Goal: Check status: Check status

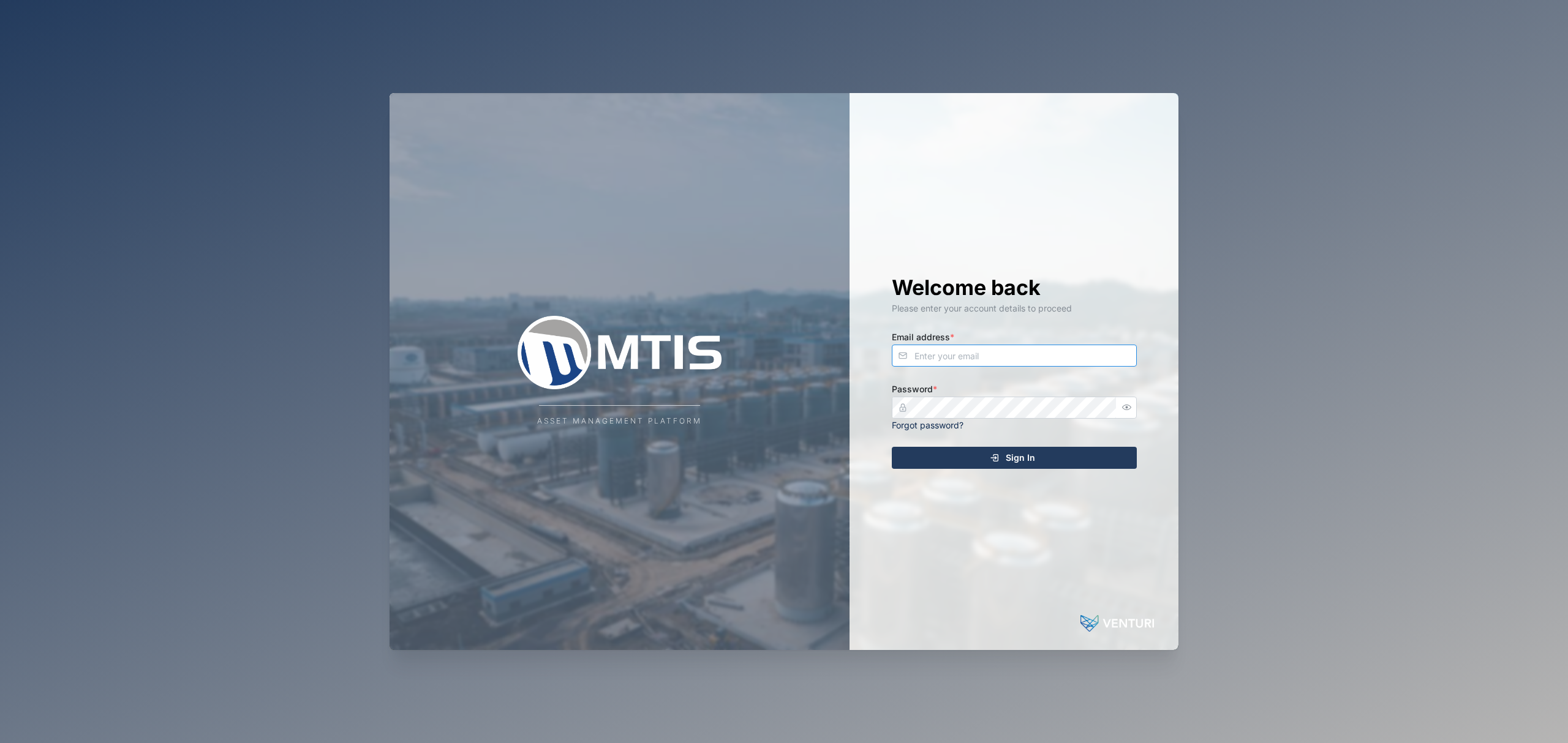
click at [980, 356] on input "Email address *" at bounding box center [1014, 355] width 245 height 22
type input "[EMAIL_ADDRESS][PERSON_NAME][DOMAIN_NAME]"
click at [892, 447] on button "Sign In" at bounding box center [1014, 457] width 245 height 22
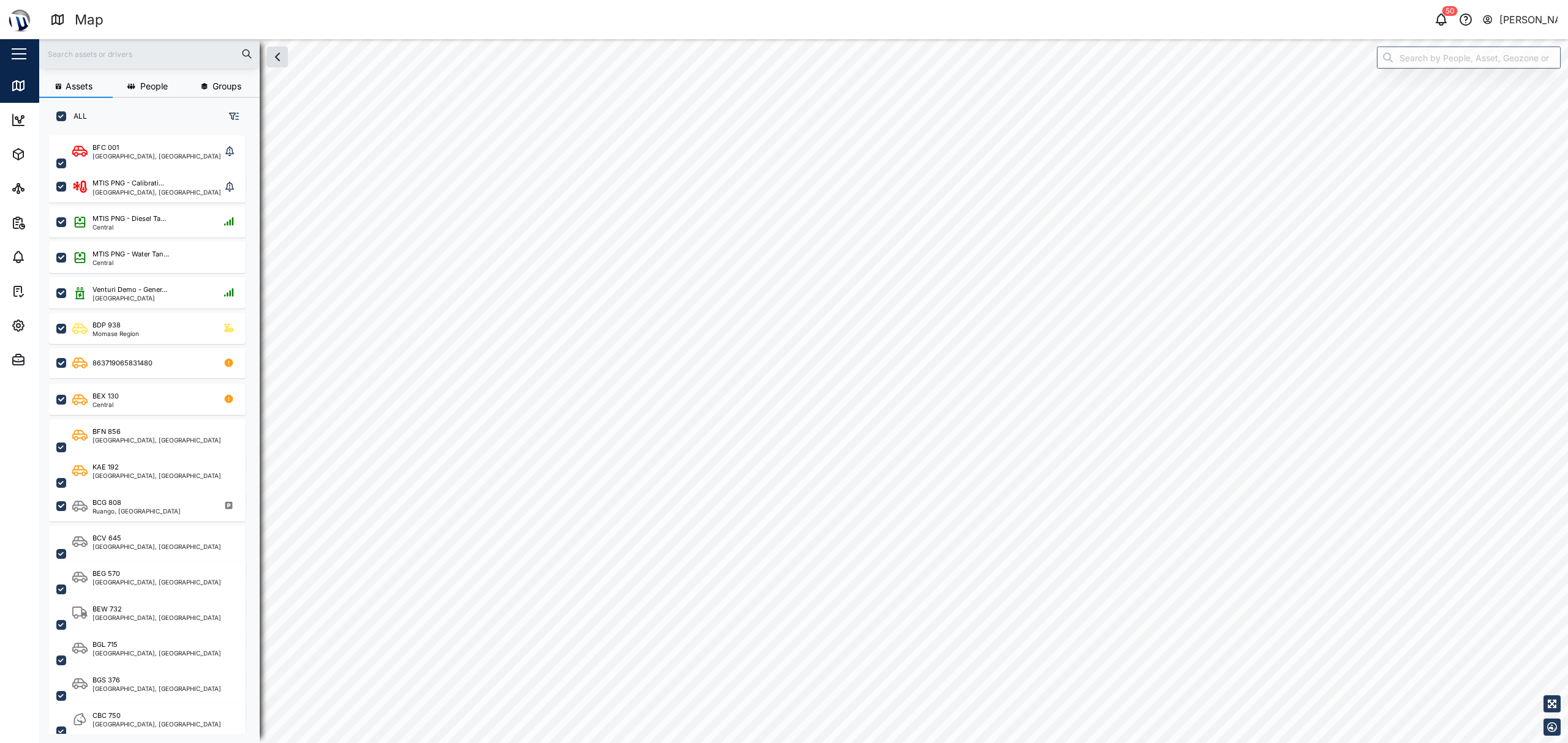
checkbox input "true"
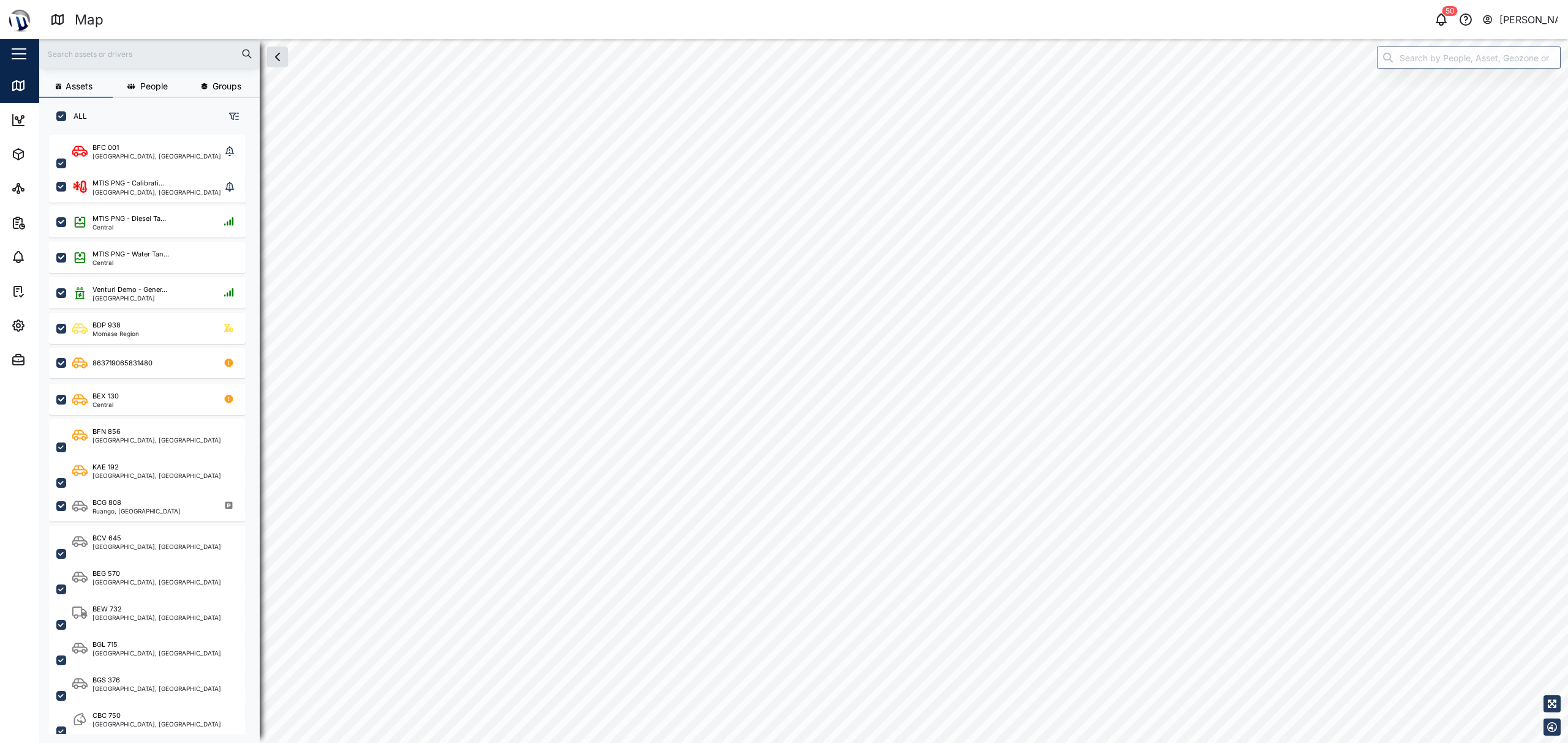
checkbox input "true"
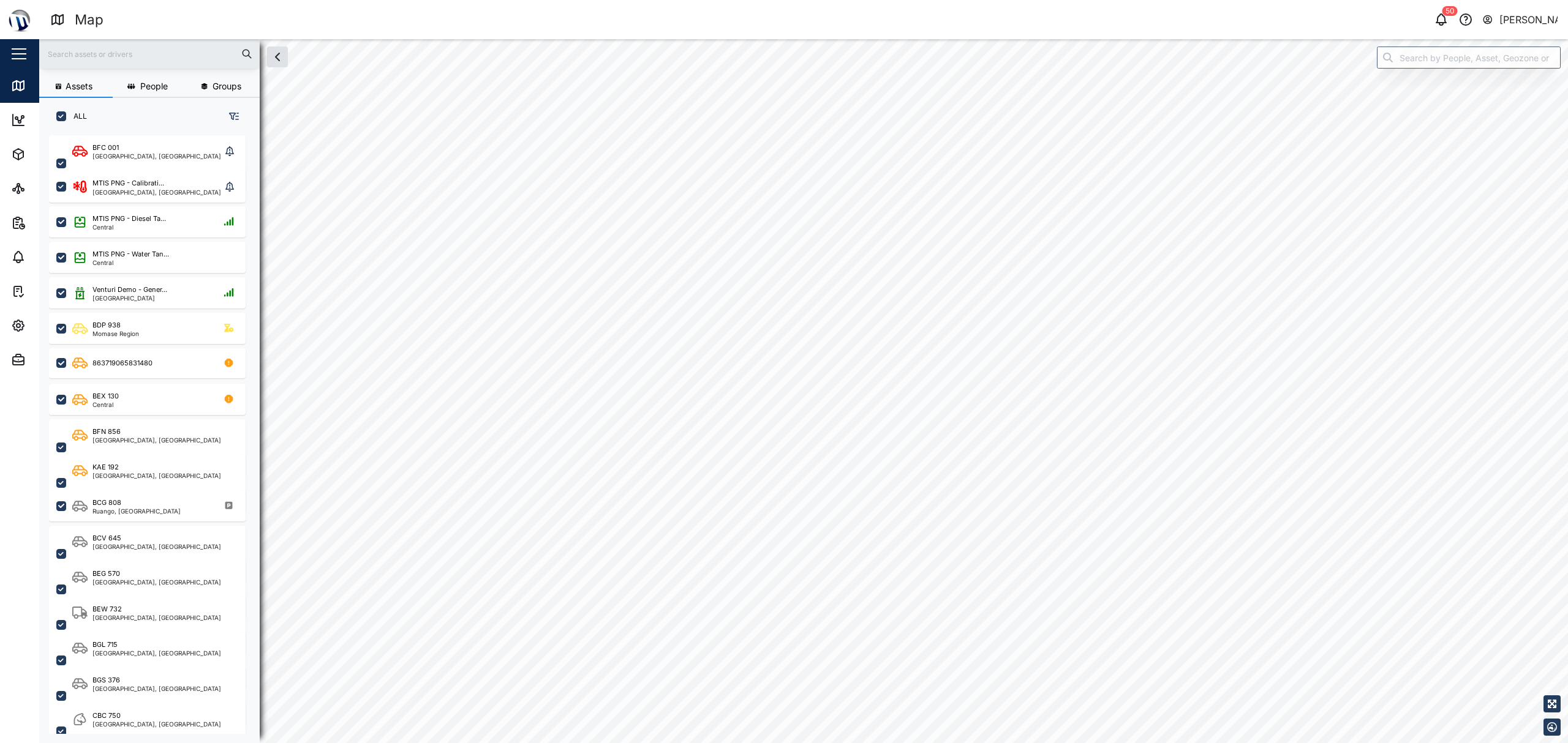
checkbox input "true"
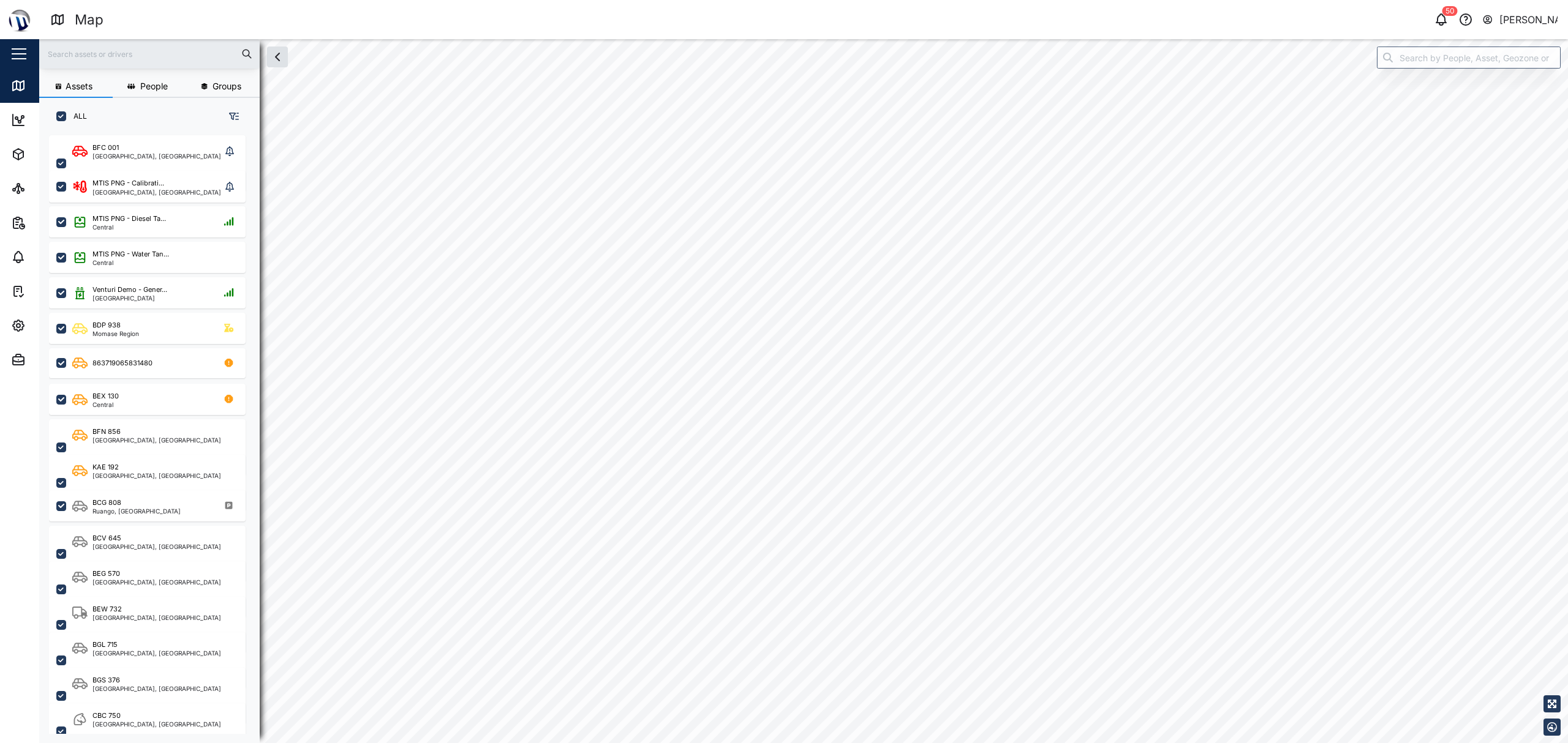
checkbox input "true"
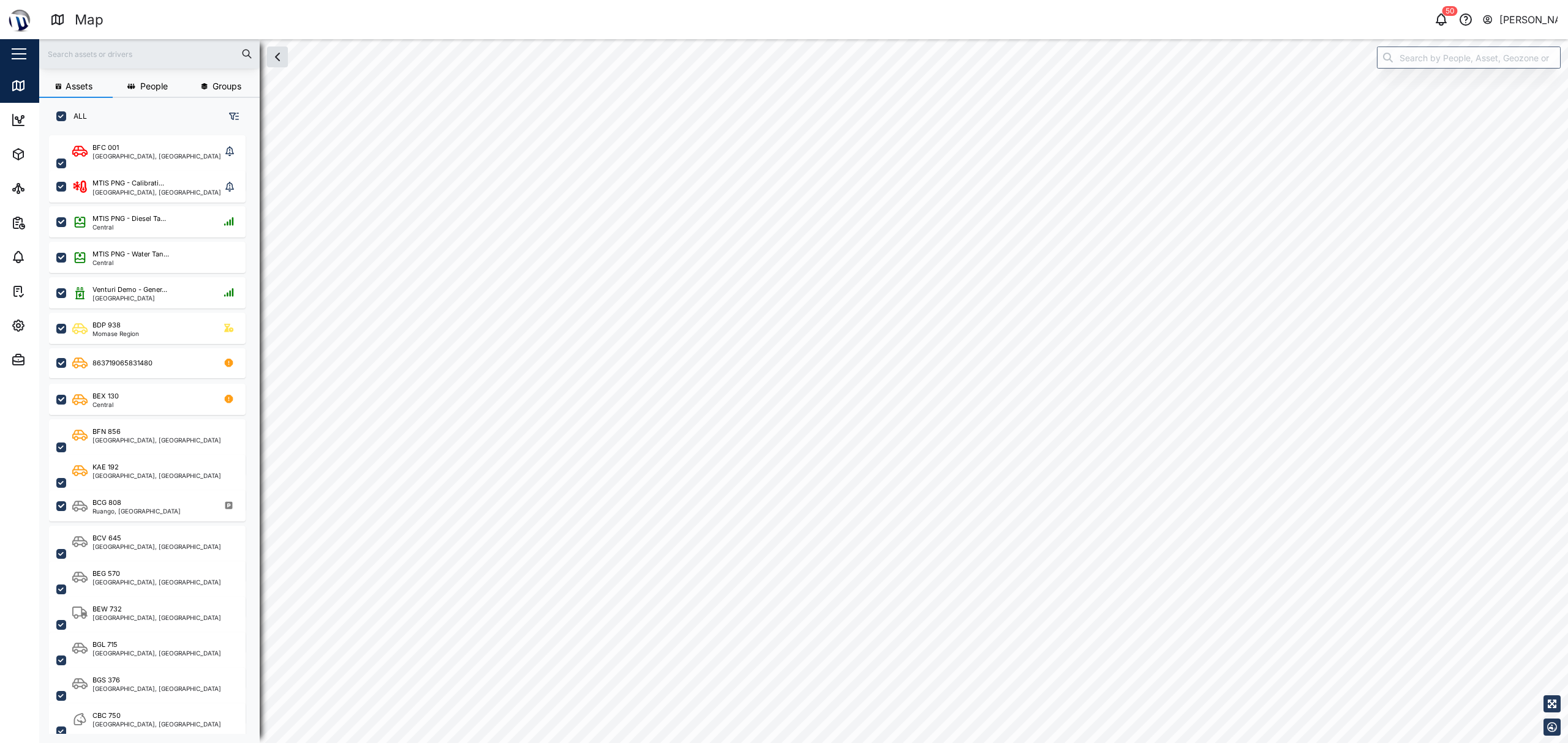
checkbox input "true"
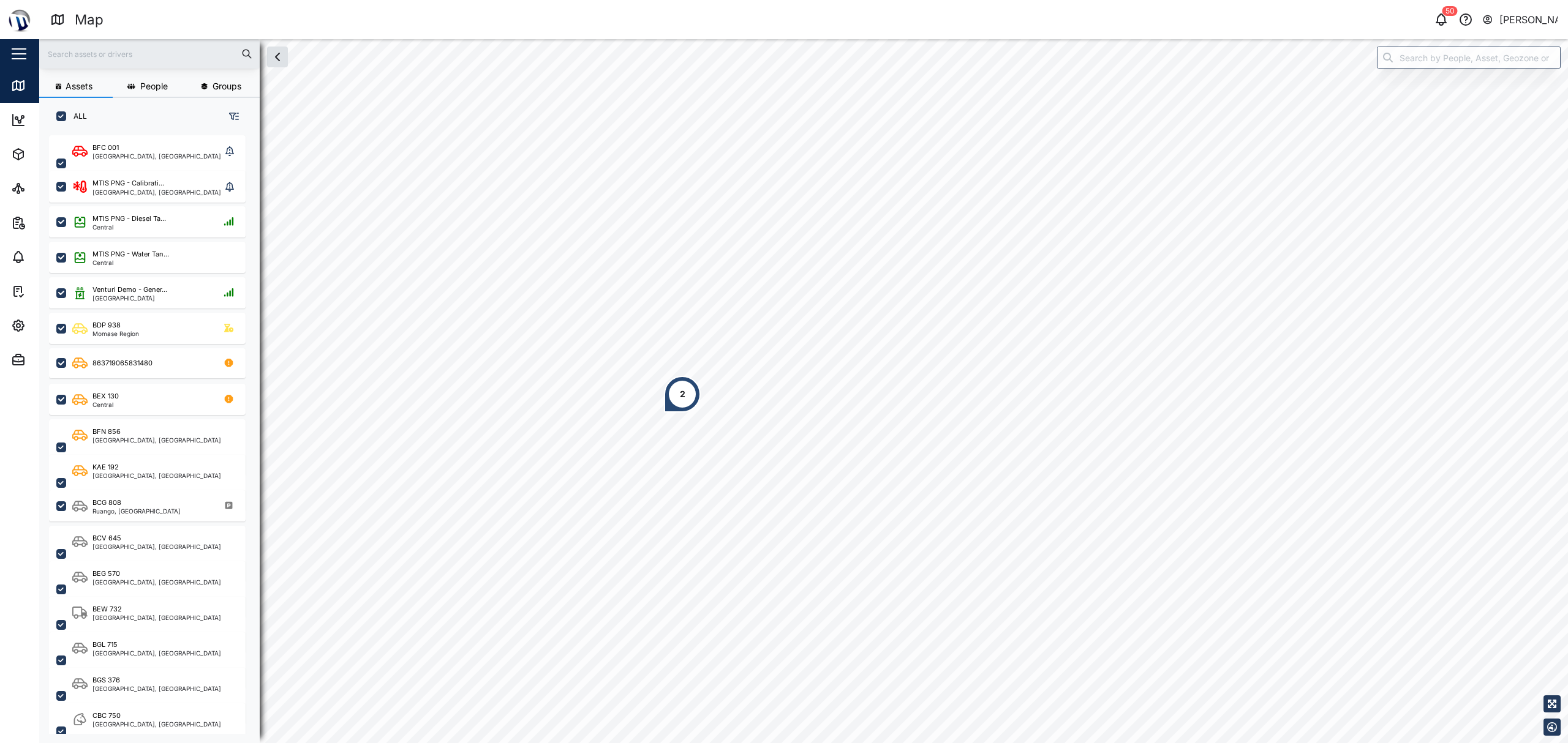
click at [678, 409] on div "2" at bounding box center [682, 394] width 37 height 37
click at [720, 333] on div "BGS 376" at bounding box center [706, 334] width 42 height 12
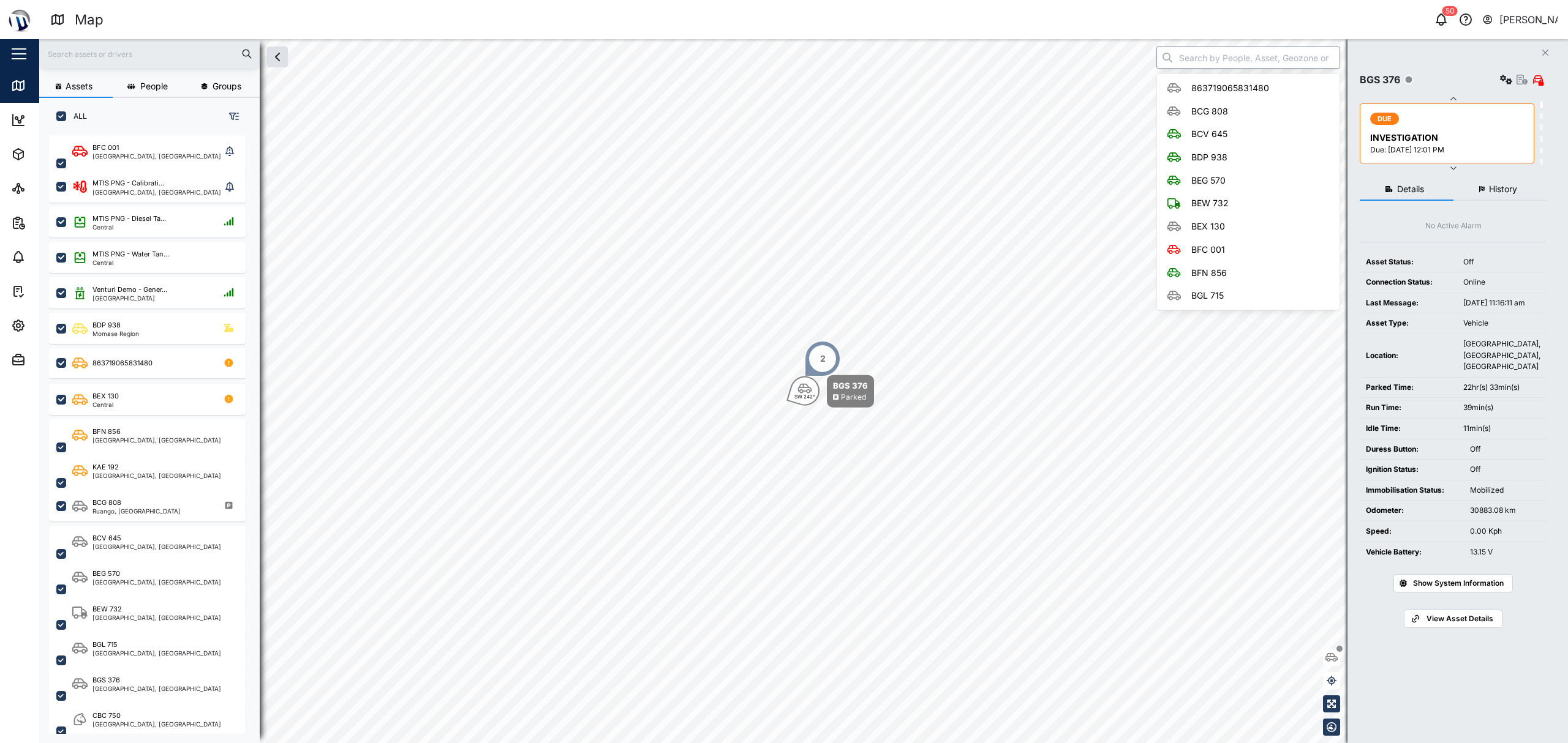
click at [1223, 62] on input "search" at bounding box center [1248, 58] width 184 height 22
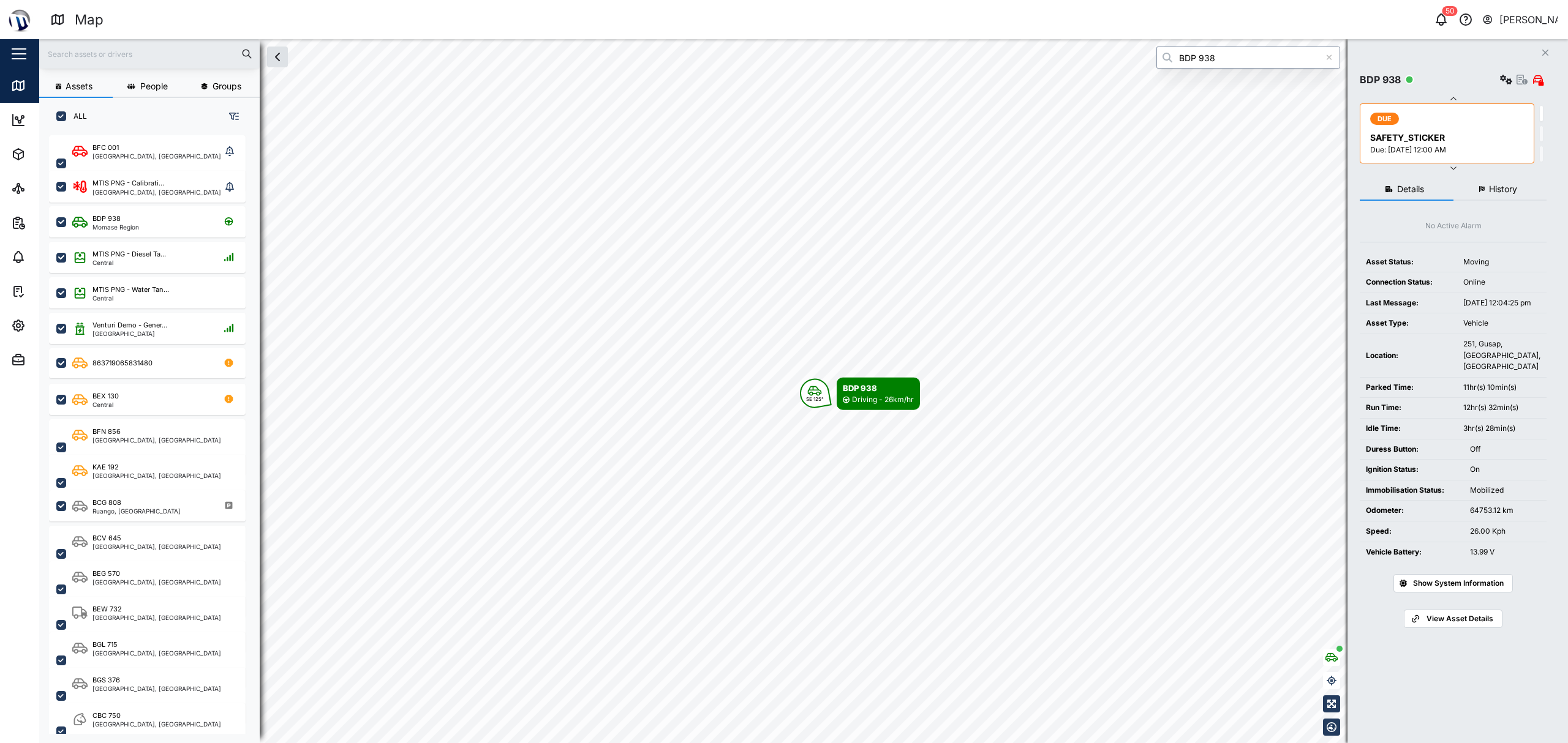
type input "BDP 938"
click at [1504, 180] on button "History" at bounding box center [1500, 189] width 94 height 22
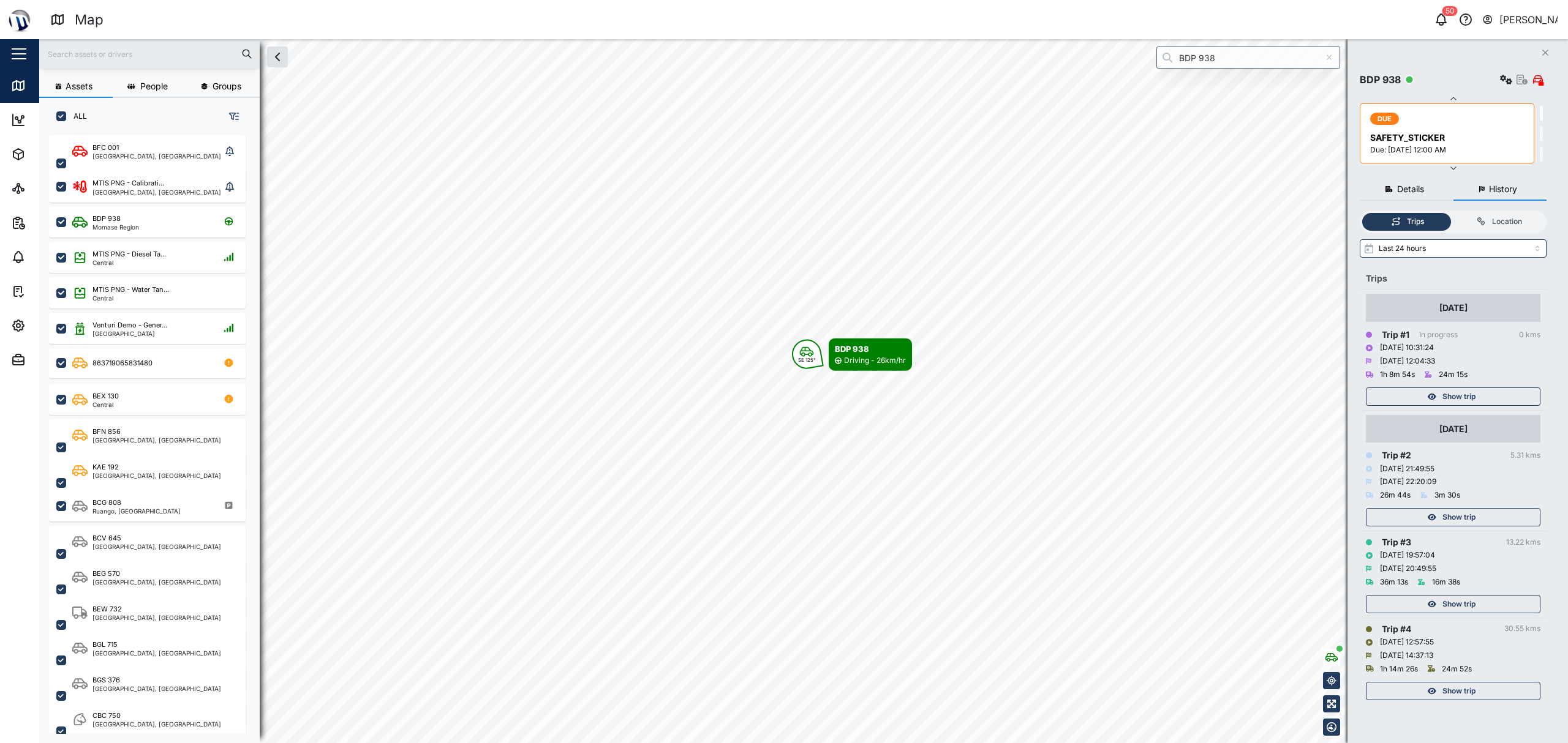
click at [1409, 395] on div "Show trip" at bounding box center [1452, 397] width 159 height 17
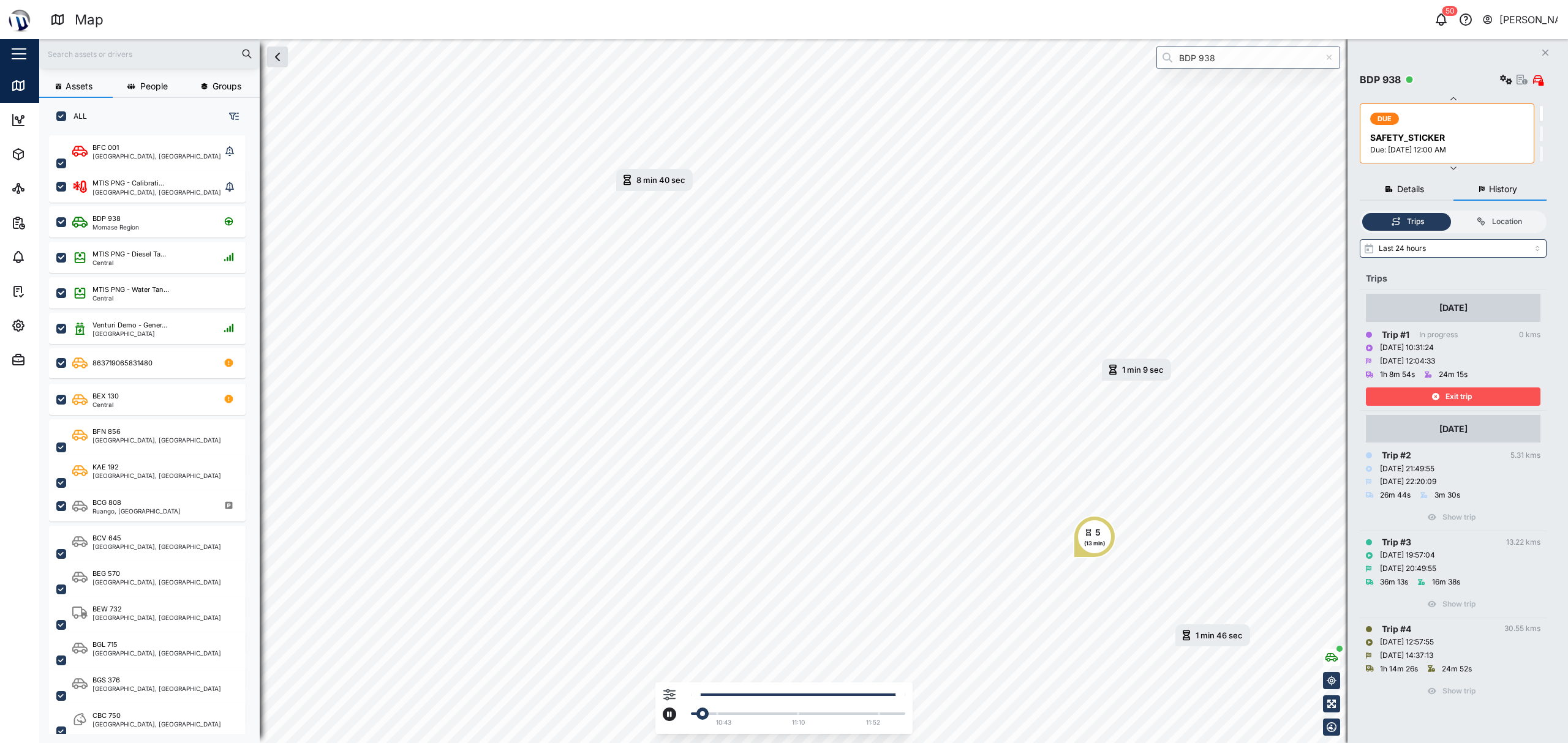
click at [719, 716] on div "10:43 11:10 11:52" at bounding box center [795, 712] width 221 height 39
click at [735, 706] on div "10:43 11:10 11:52" at bounding box center [795, 712] width 221 height 39
click at [735, 709] on div "10:43 11:10 11:52" at bounding box center [795, 712] width 221 height 39
click at [738, 711] on div "10:43 11:10 11:52" at bounding box center [795, 712] width 221 height 39
click at [738, 713] on div at bounding box center [798, 714] width 214 height 5
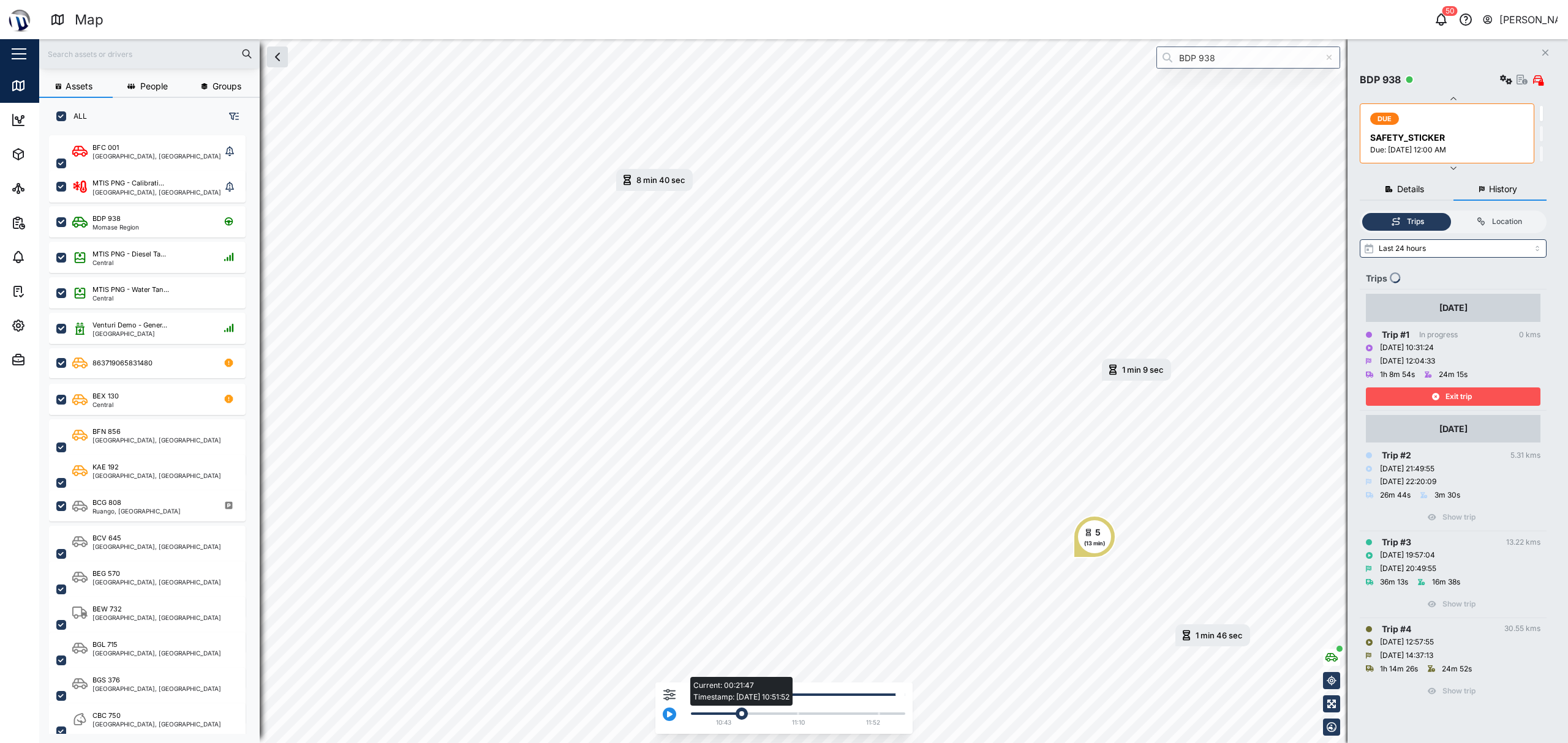
click at [739, 713] on div "Current: 00:21:47 Timestamp: [DATE] 10:51:52" at bounding box center [741, 714] width 12 height 12
click at [755, 712] on div "Current: 00:33:57 Timestamp: [DATE] 10:56:26" at bounding box center [798, 714] width 214 height 5
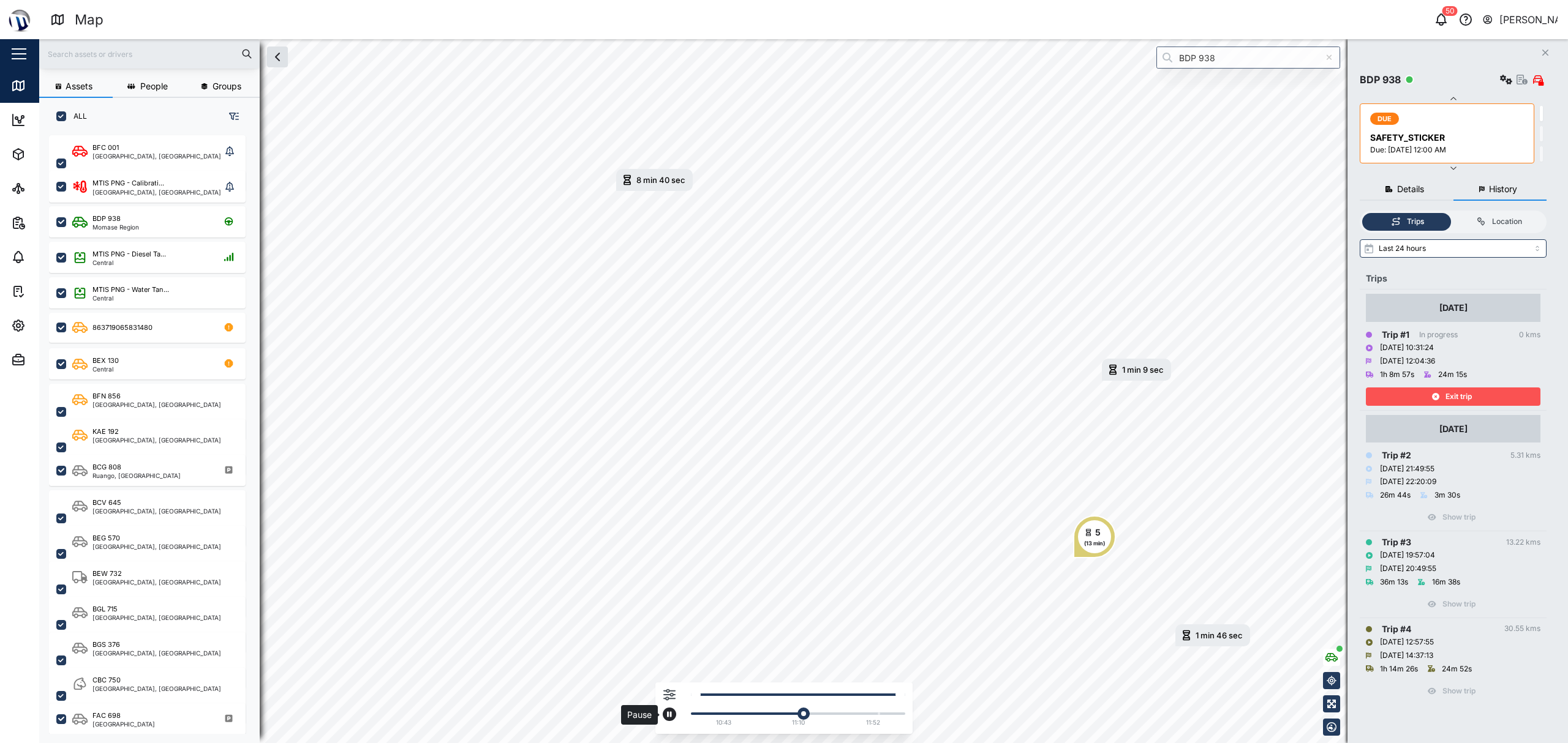
click at [669, 712] on icon "button" at bounding box center [669, 714] width 5 height 7
click at [672, 706] on div at bounding box center [670, 704] width 13 height 33
click at [671, 714] on icon "button" at bounding box center [670, 714] width 5 height 7
click at [674, 713] on button "button" at bounding box center [670, 714] width 13 height 13
